Goal: Find specific page/section: Find specific page/section

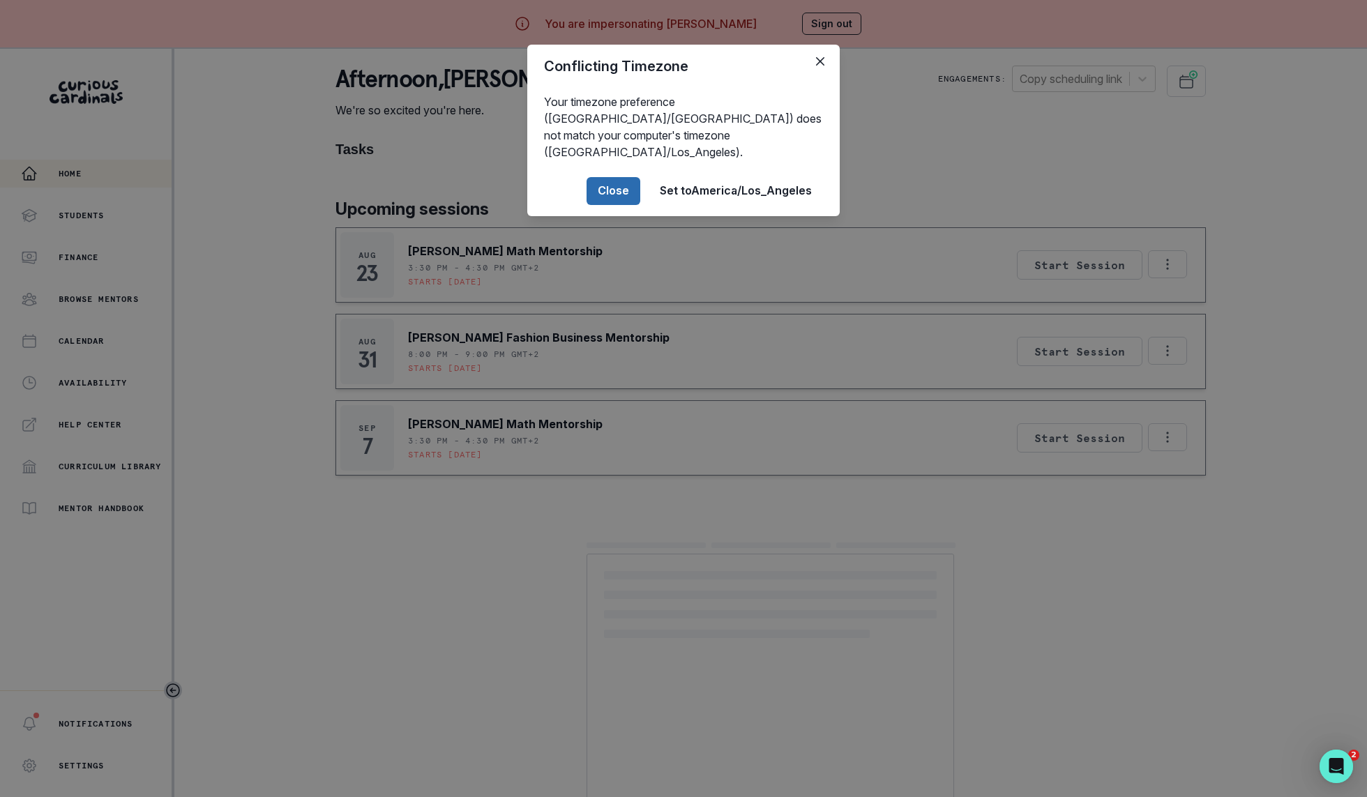
click at [613, 181] on button "Close" at bounding box center [614, 191] width 54 height 28
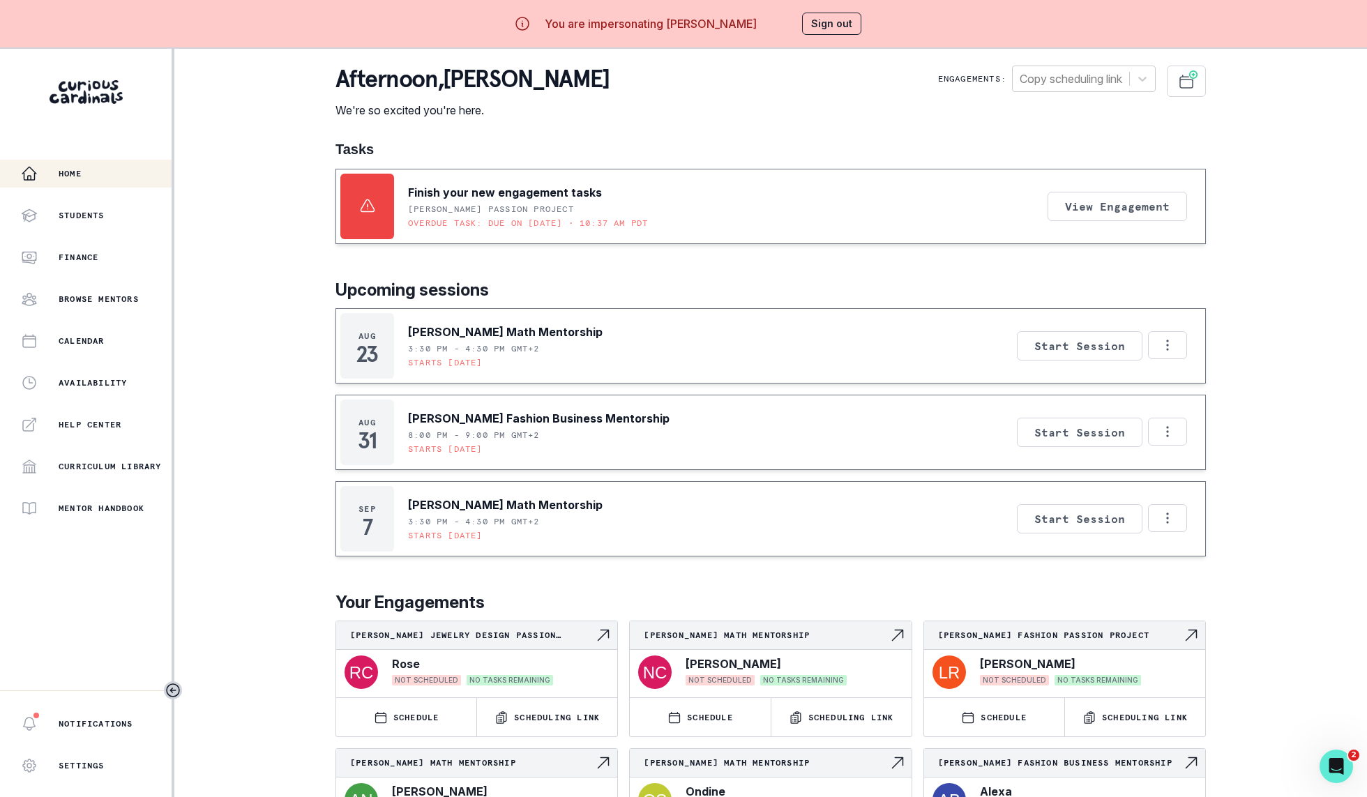
scroll to position [135, 0]
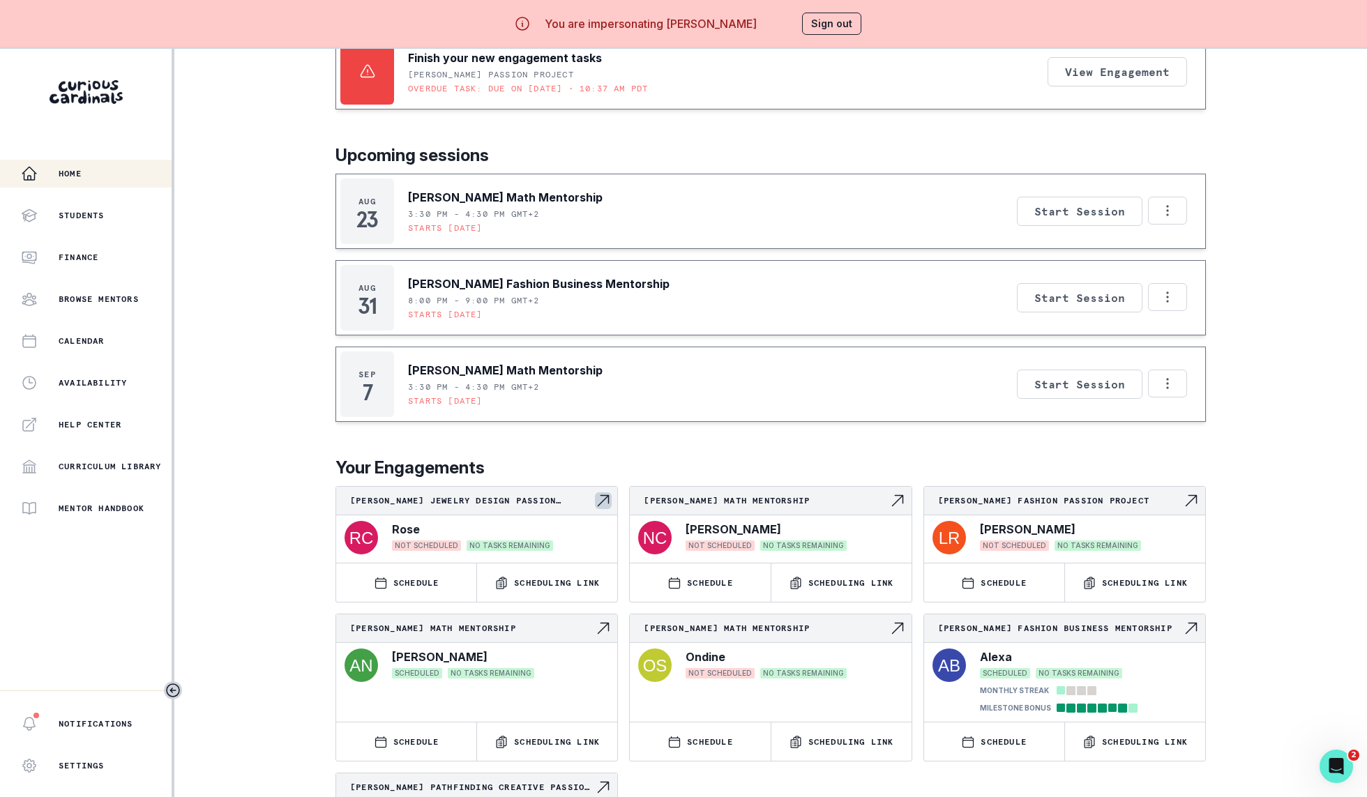
click at [540, 511] on div "[PERSON_NAME] Jewelry Design Passion Project" at bounding box center [476, 501] width 281 height 29
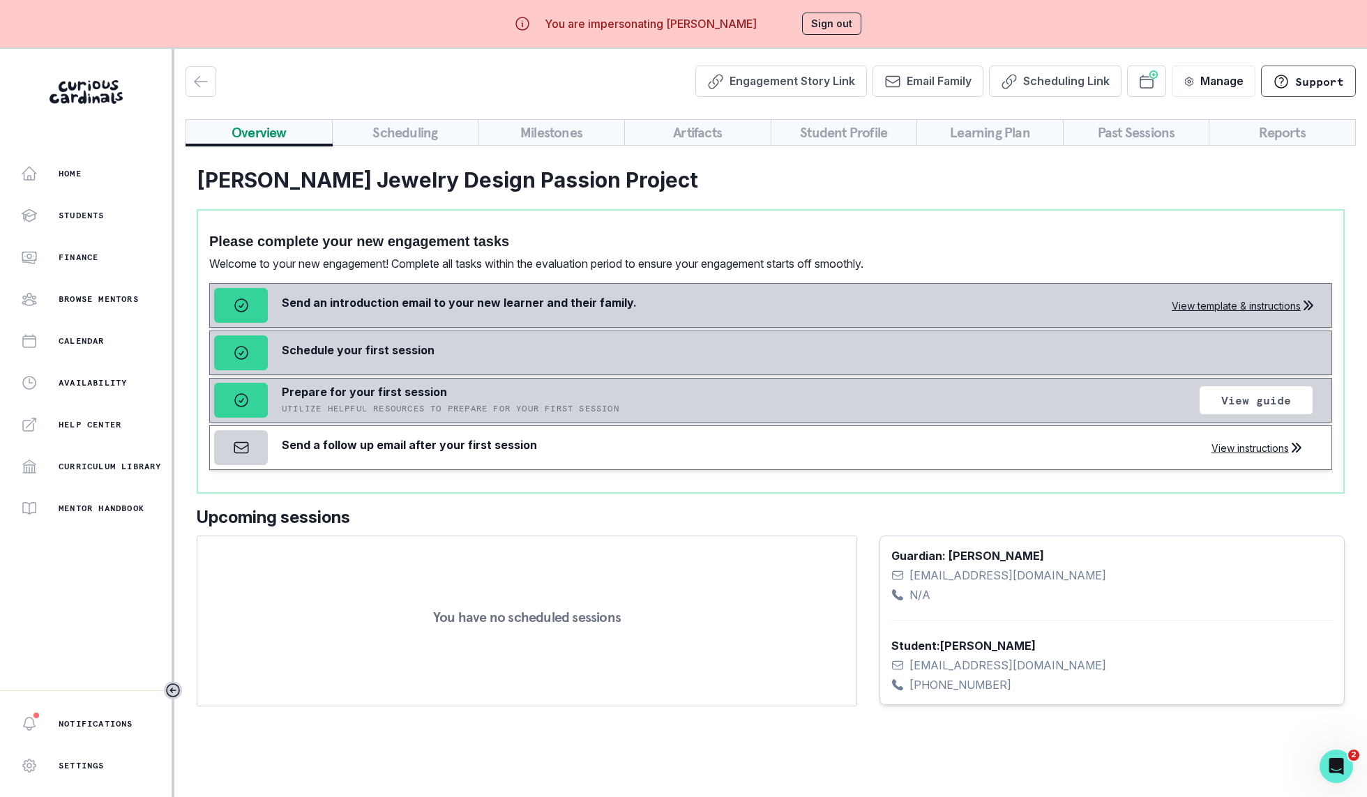
click at [1260, 123] on button "Reports" at bounding box center [1282, 132] width 147 height 27
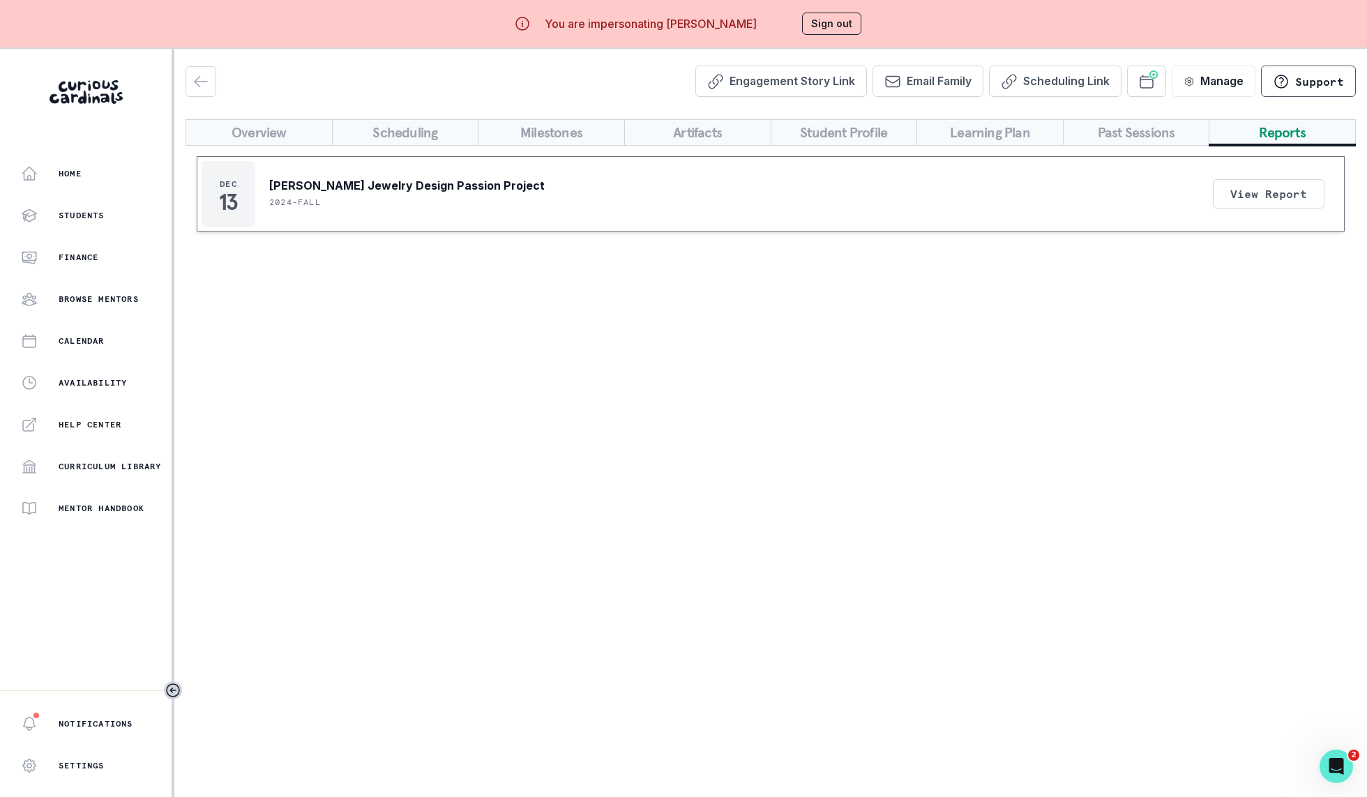
click at [605, 192] on div "[DATE] [PERSON_NAME] Jewelry Design Passion Project 2024-fall View Report" at bounding box center [771, 193] width 1148 height 75
click at [1271, 192] on link "View Report" at bounding box center [1269, 193] width 112 height 29
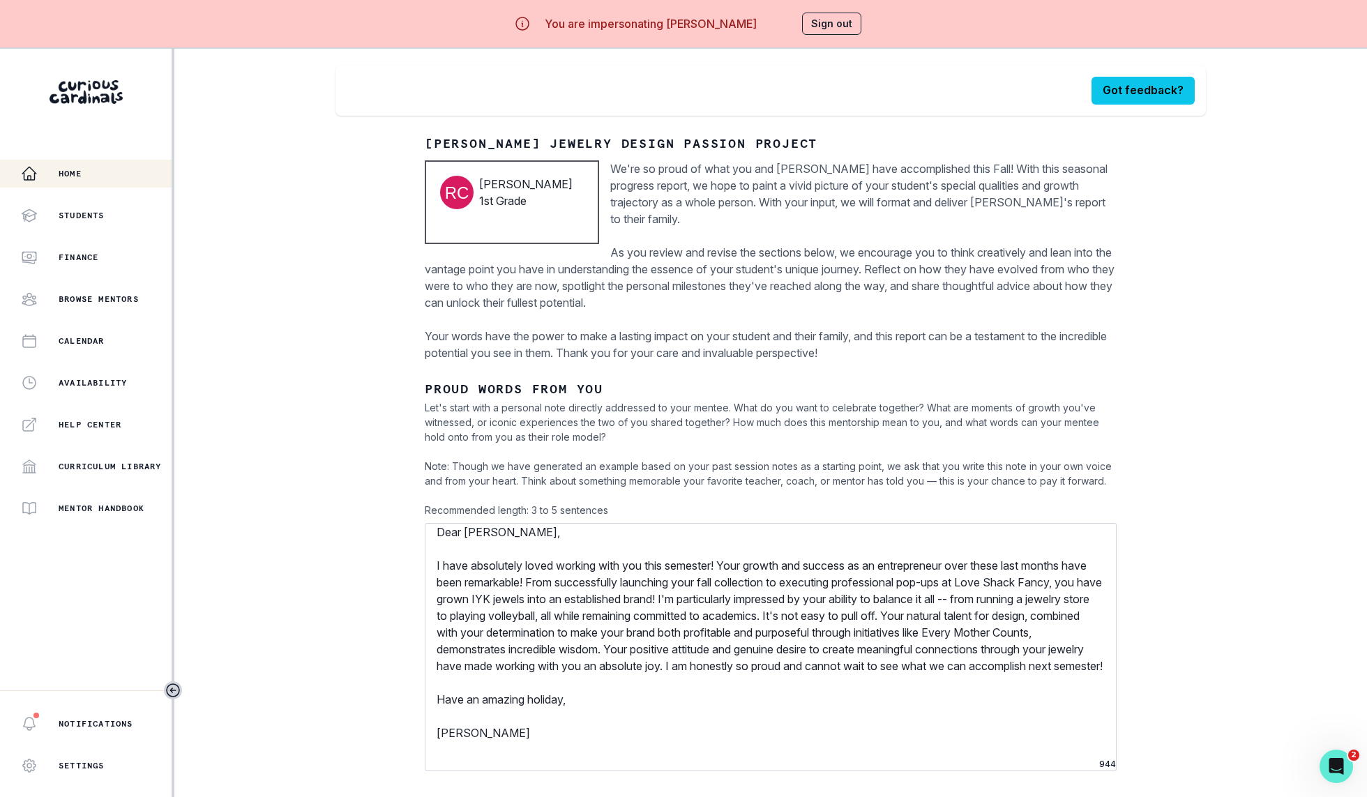
click at [95, 161] on button "Home" at bounding box center [86, 174] width 172 height 28
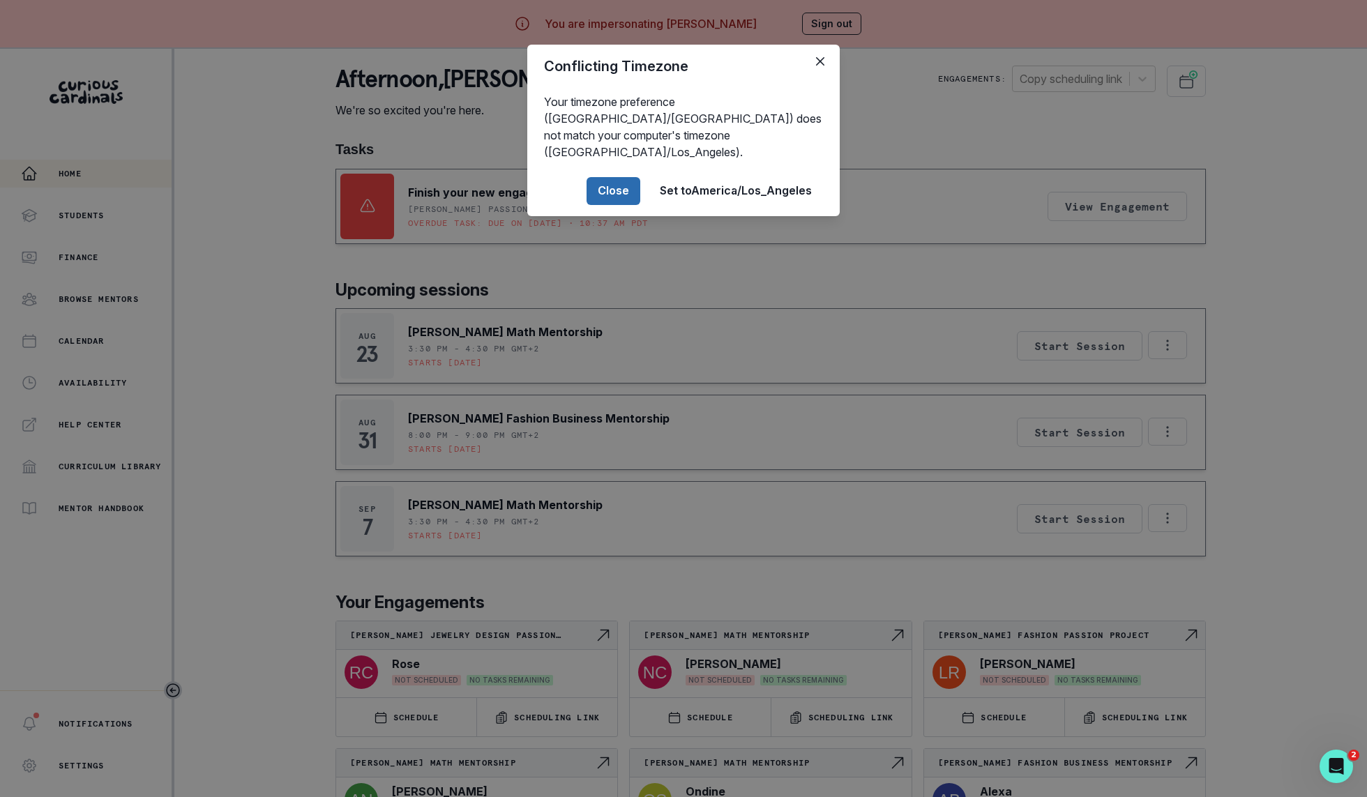
click at [608, 177] on button "Close" at bounding box center [614, 191] width 54 height 28
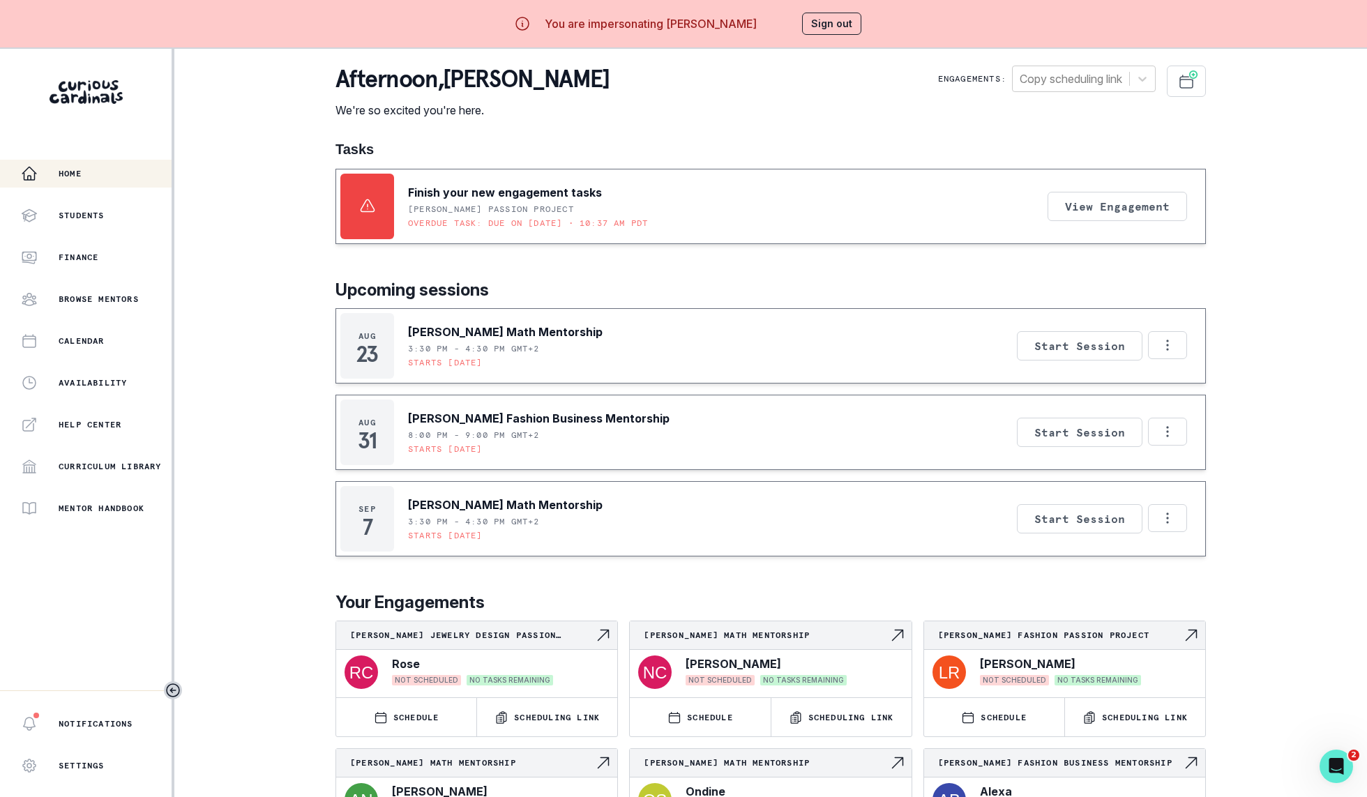
click at [822, 18] on button "Sign out" at bounding box center [831, 24] width 59 height 22
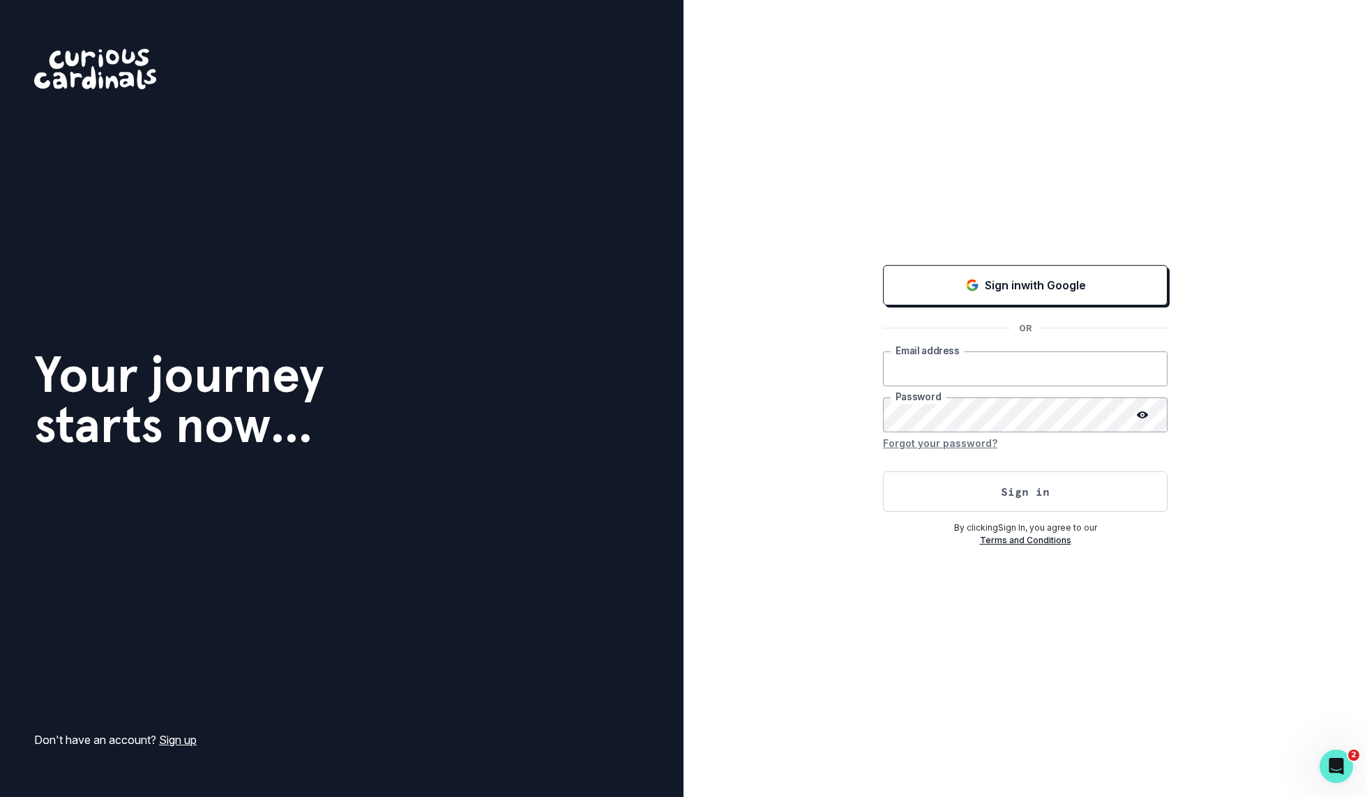
type input "[PERSON_NAME][EMAIL_ADDRESS][DOMAIN_NAME]"
click at [766, 518] on div "Sign in with Google OR [PERSON_NAME][EMAIL_ADDRESS][DOMAIN_NAME] Email address …" at bounding box center [1026, 398] width 684 height 797
click at [945, 492] on button "Sign in" at bounding box center [1025, 492] width 285 height 40
